Goal: Information Seeking & Learning: Learn about a topic

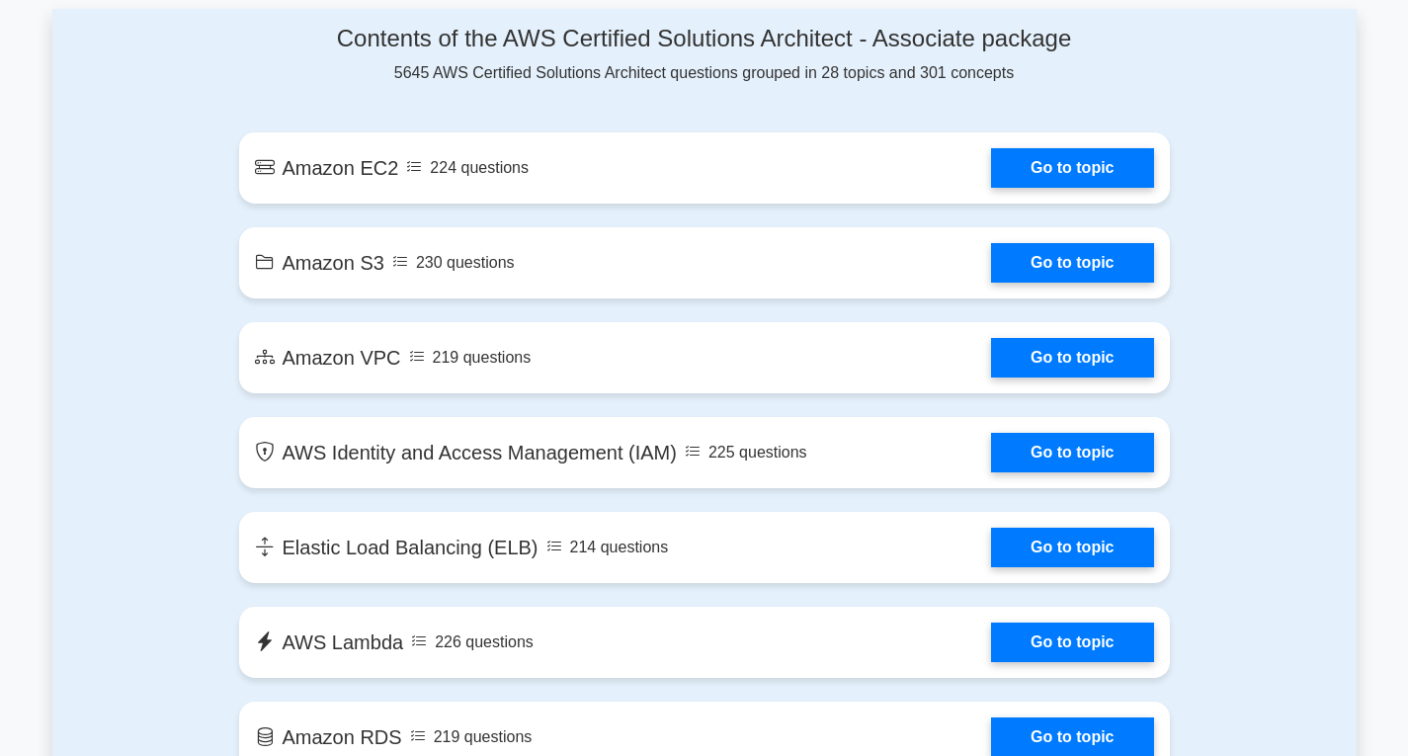
scroll to position [1085, 0]
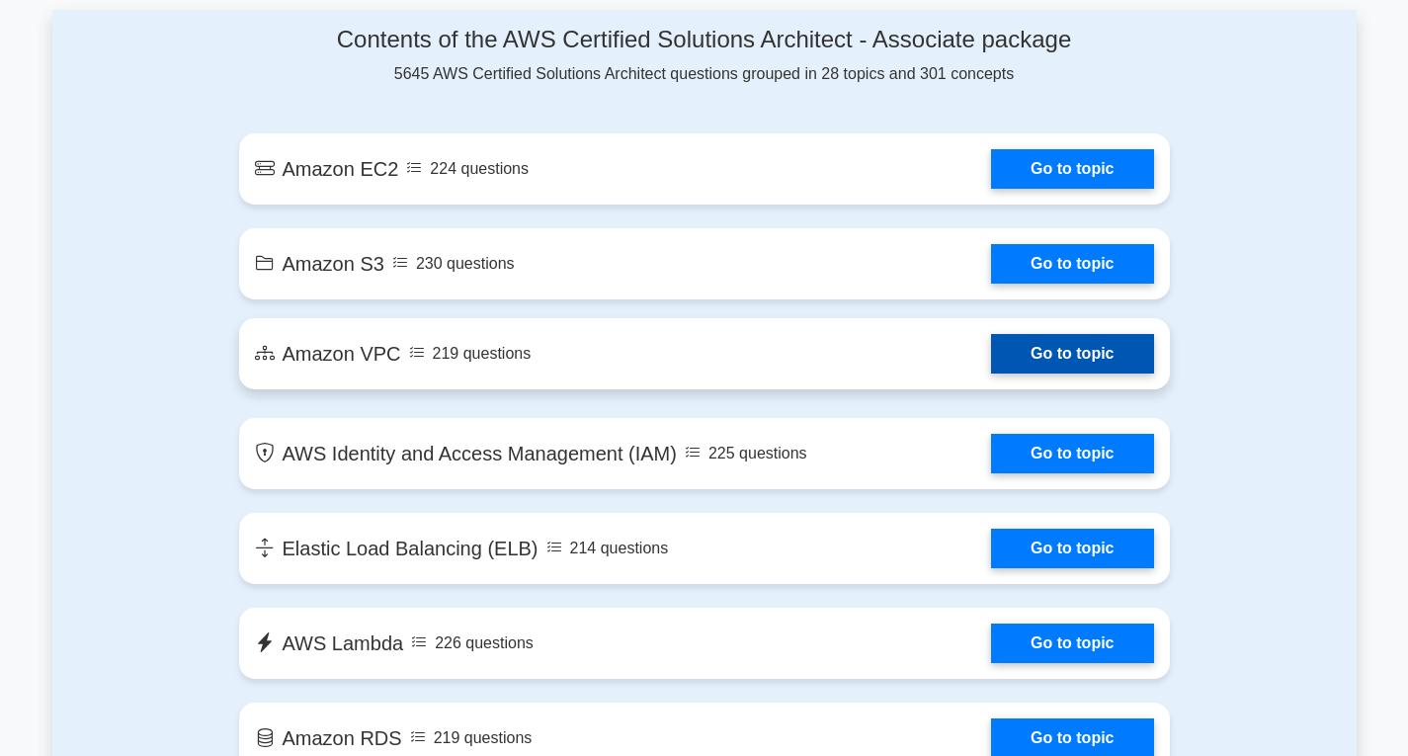
click at [1022, 358] on link "Go to topic" at bounding box center [1072, 354] width 162 height 40
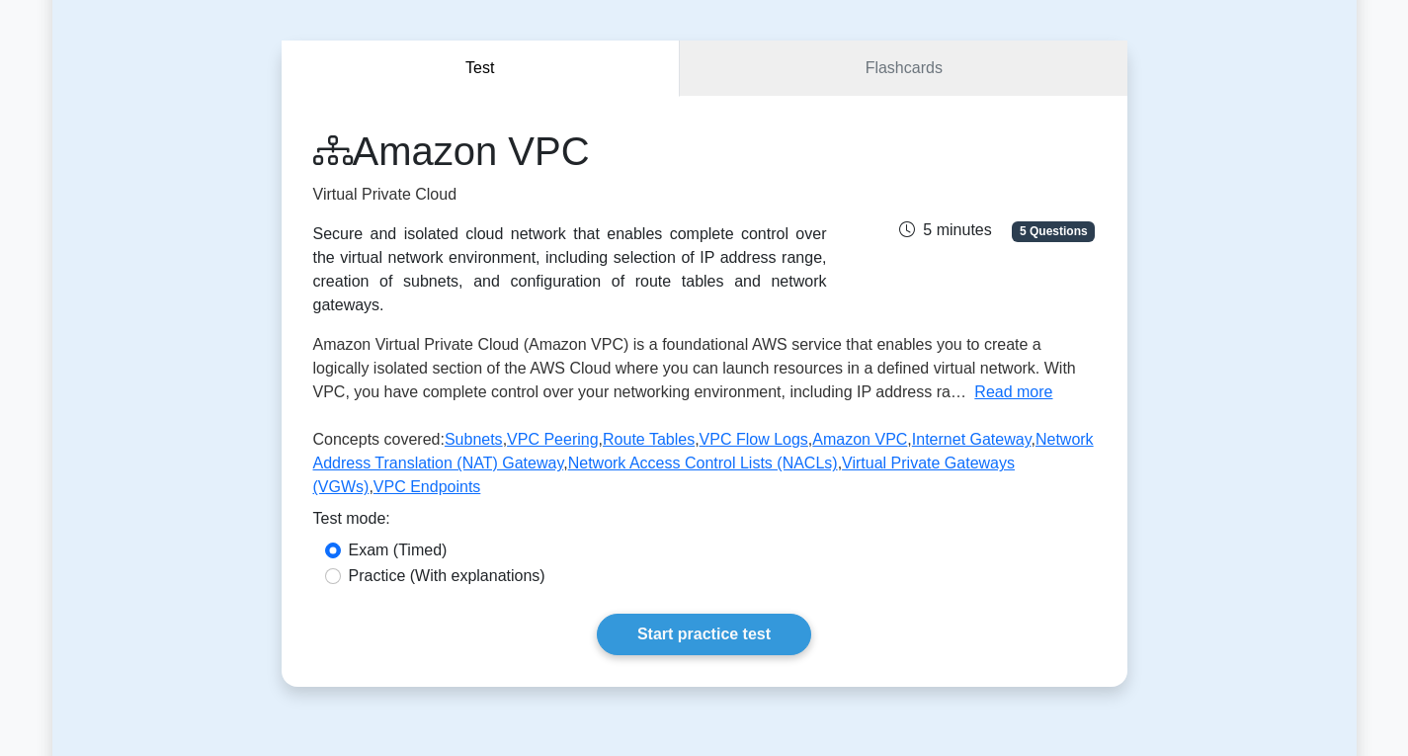
scroll to position [153, 0]
click at [703, 613] on link "Start practice test" at bounding box center [704, 634] width 214 height 42
